Goal: Use online tool/utility

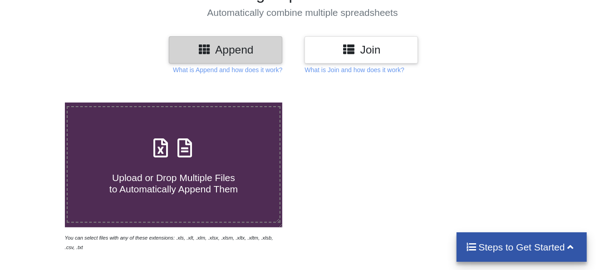
scroll to position [91, 0]
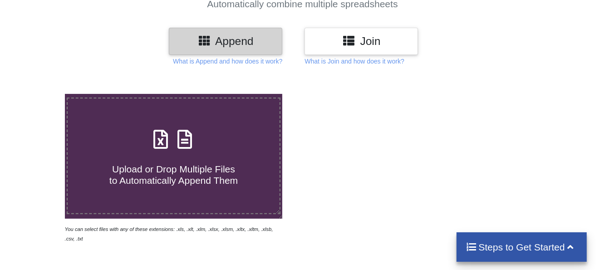
click at [161, 142] on icon at bounding box center [160, 134] width 23 height 19
click at [40, 94] on input "Upload or Drop Multiple Files to Automatically Append Them" at bounding box center [40, 94] width 0 height 0
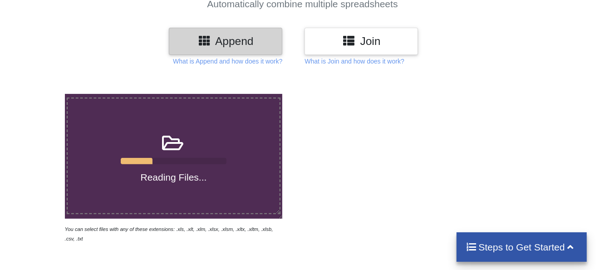
click at [170, 141] on icon at bounding box center [173, 138] width 23 height 19
click at [40, 94] on input "Reading Files..." at bounding box center [40, 94] width 0 height 0
type input "C:\fakepath\BancCustomerData(1).xls"
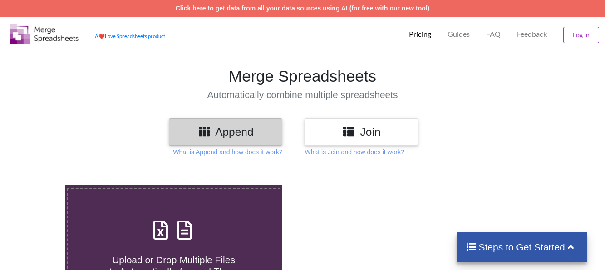
scroll to position [92, 0]
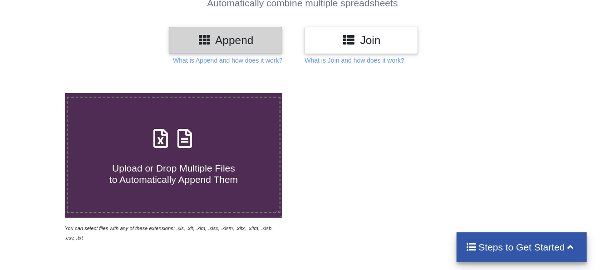
click at [191, 143] on icon at bounding box center [185, 133] width 23 height 19
click at [40, 93] on input "Upload or Drop Multiple Files to Automatically Append Them" at bounding box center [40, 93] width 0 height 0
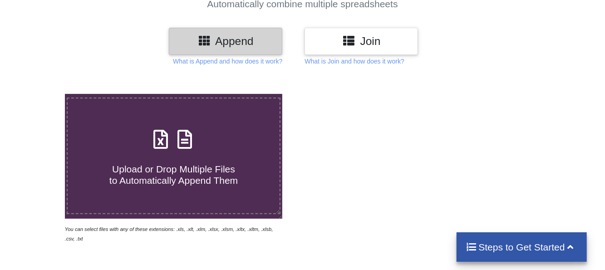
type input "C:\fakepath\BancCustomerData(1).xls"
